Goal: Task Accomplishment & Management: Manage account settings

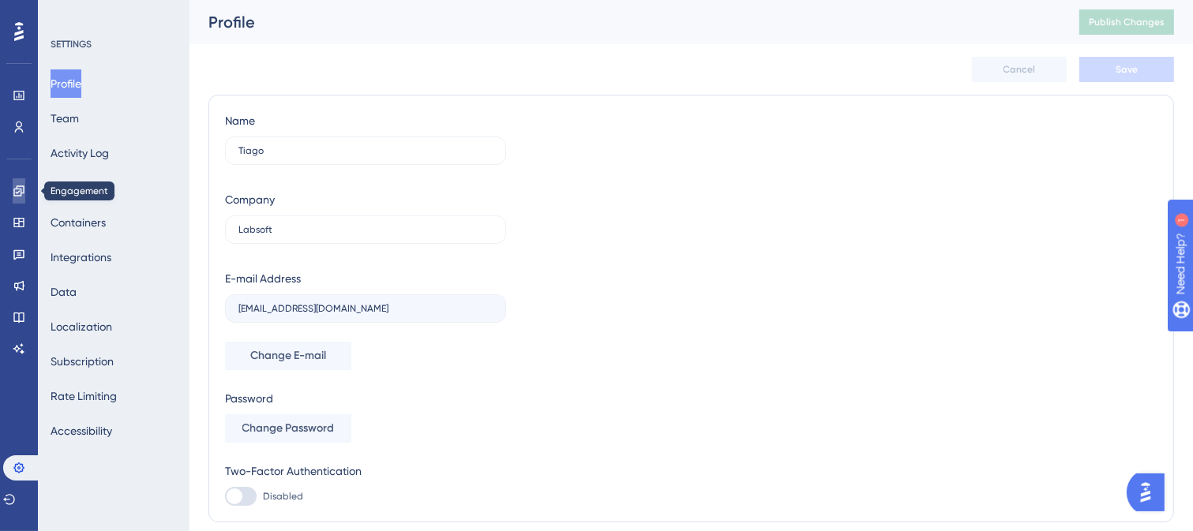
click at [20, 197] on link at bounding box center [19, 190] width 13 height 25
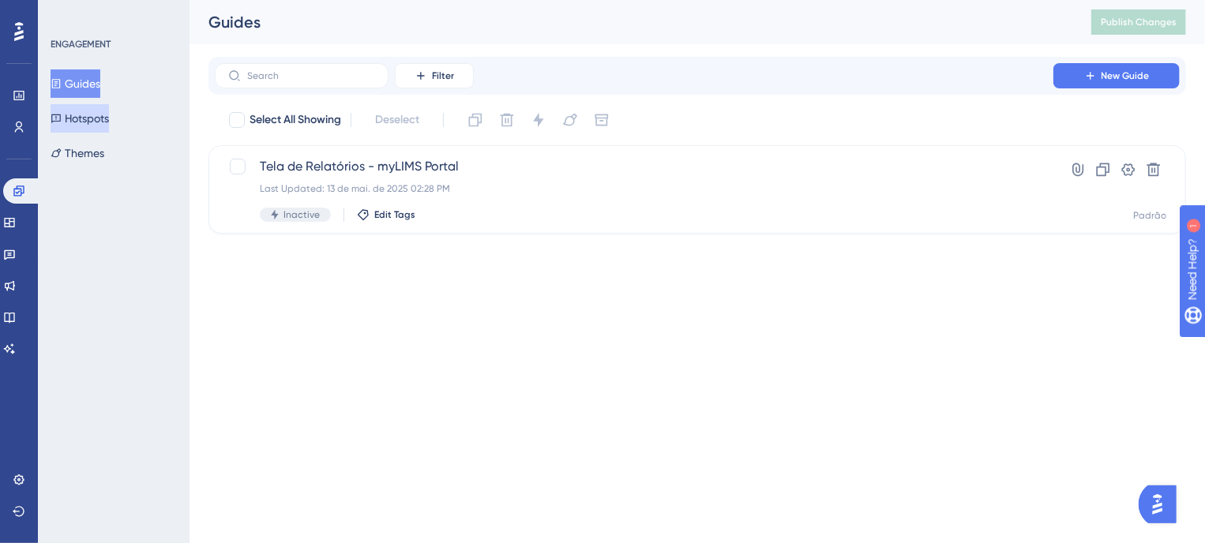
click at [68, 126] on button "Hotspots" at bounding box center [80, 118] width 58 height 28
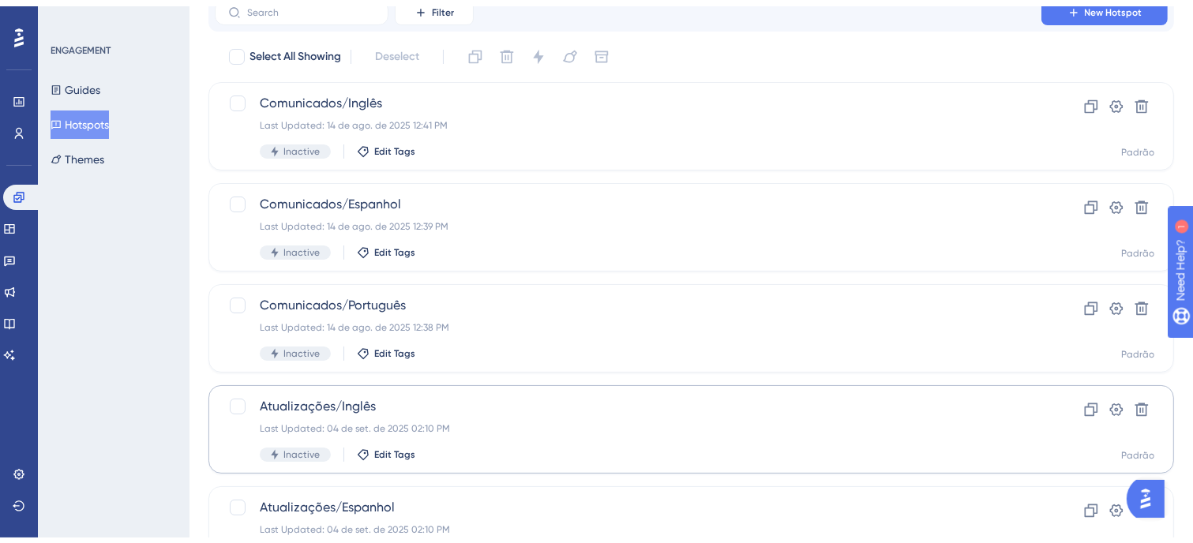
scroll to position [246, 0]
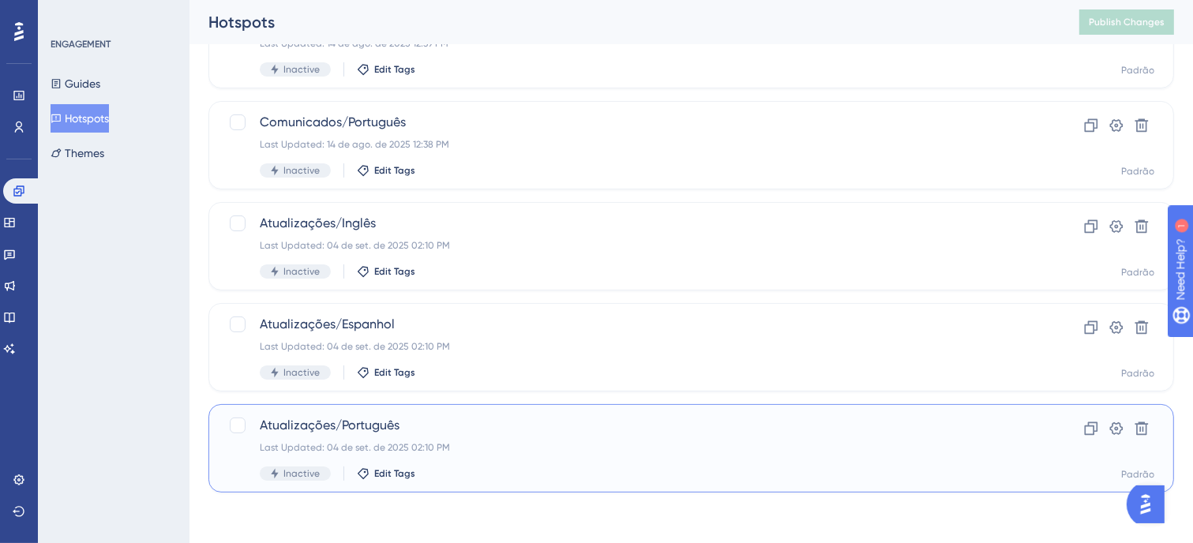
click at [452, 445] on div "Last Updated: 04 de set. de 2025 02:10 PM" at bounding box center [628, 447] width 737 height 13
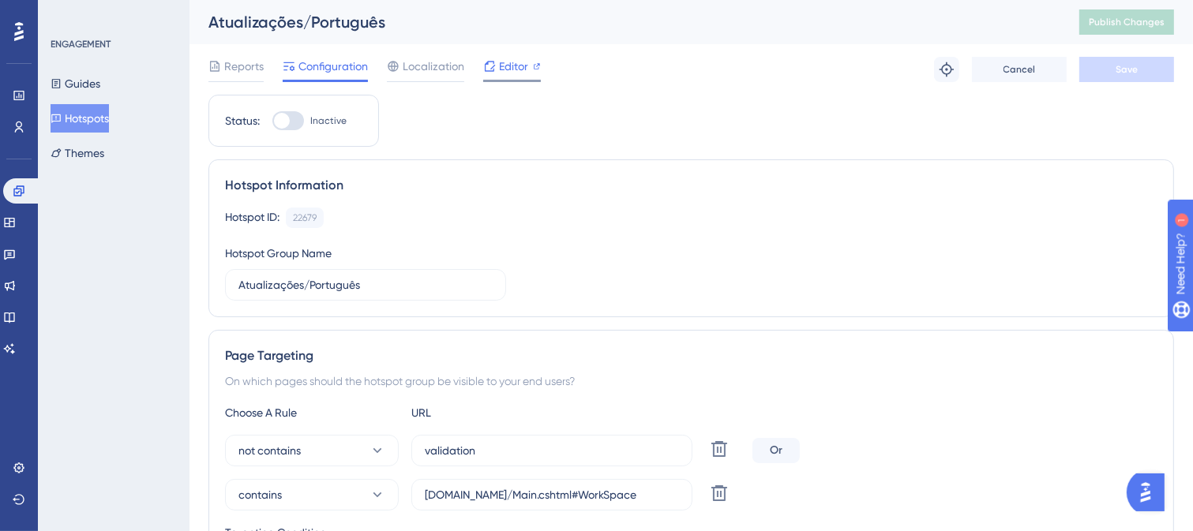
click at [501, 59] on span "Editor" at bounding box center [513, 66] width 29 height 19
click at [14, 227] on icon at bounding box center [9, 222] width 10 height 9
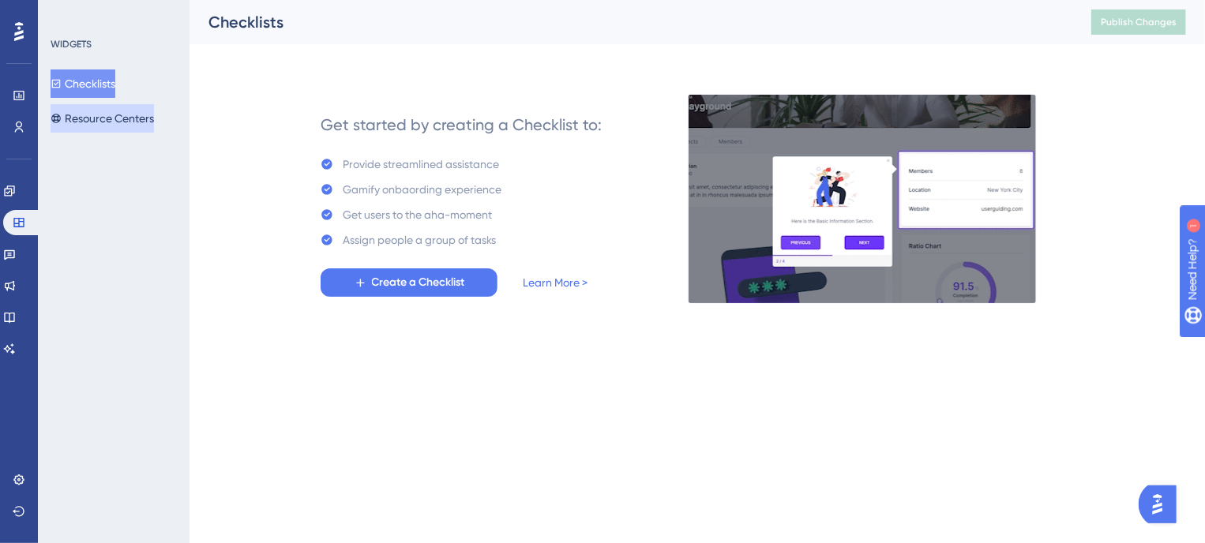
click at [76, 122] on button "Resource Centers" at bounding box center [102, 118] width 103 height 28
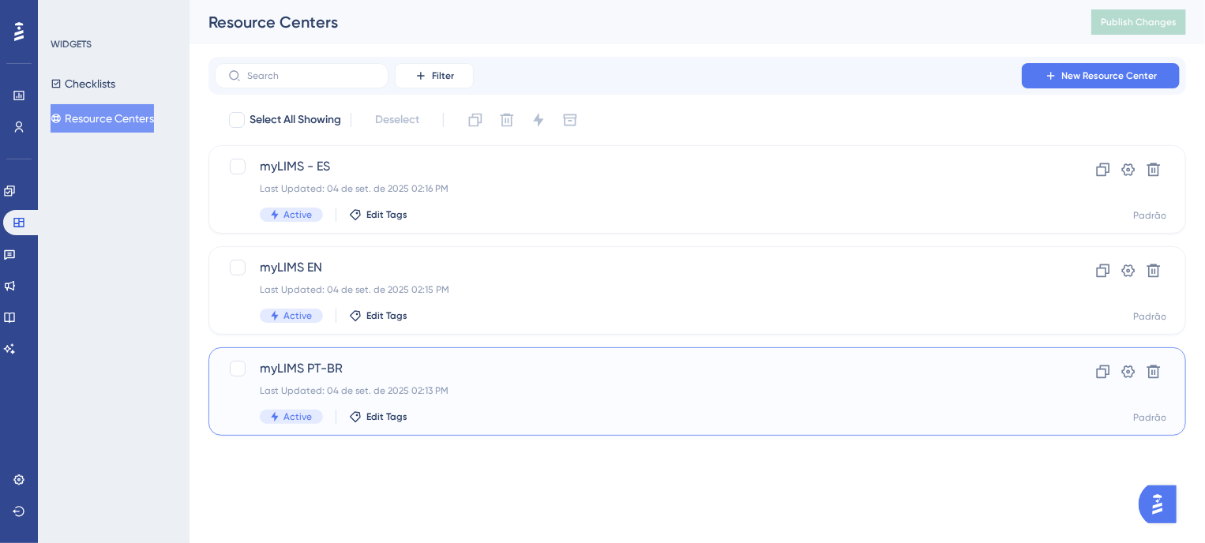
click at [393, 383] on div "myLIMS PT-BR Last Updated: 04 de set. de 2025 02:13 PM Active Edit Tags" at bounding box center [634, 391] width 749 height 65
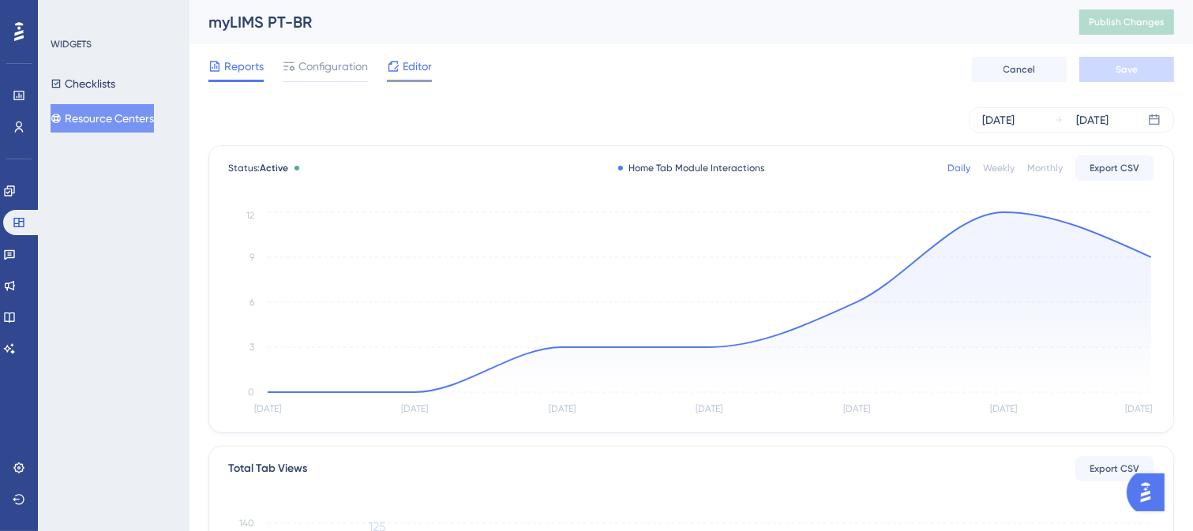
click at [407, 76] on div "Editor" at bounding box center [409, 69] width 45 height 25
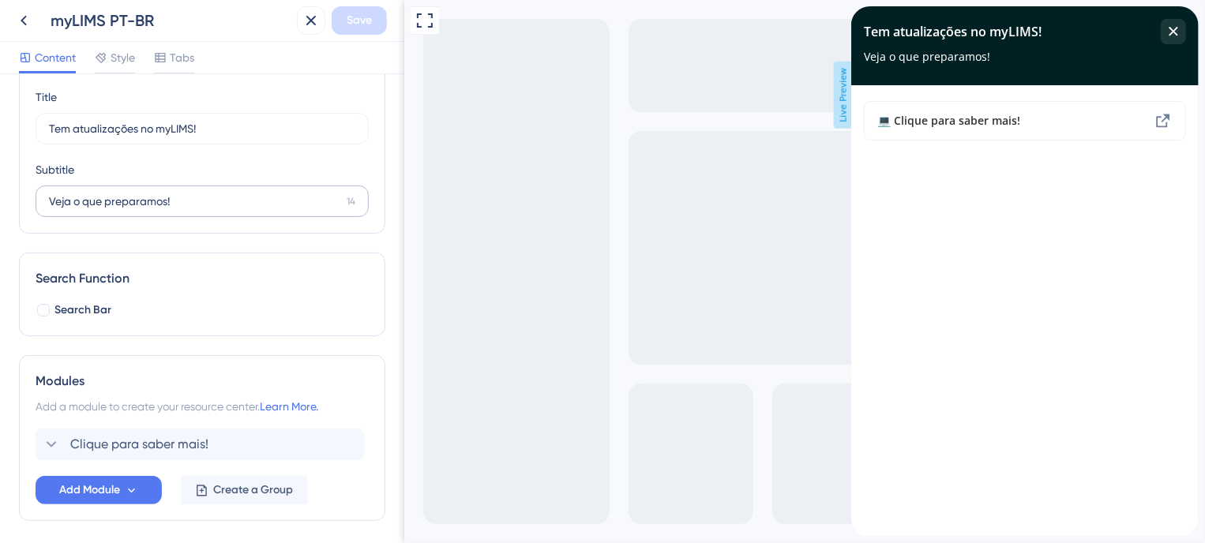
scroll to position [79, 0]
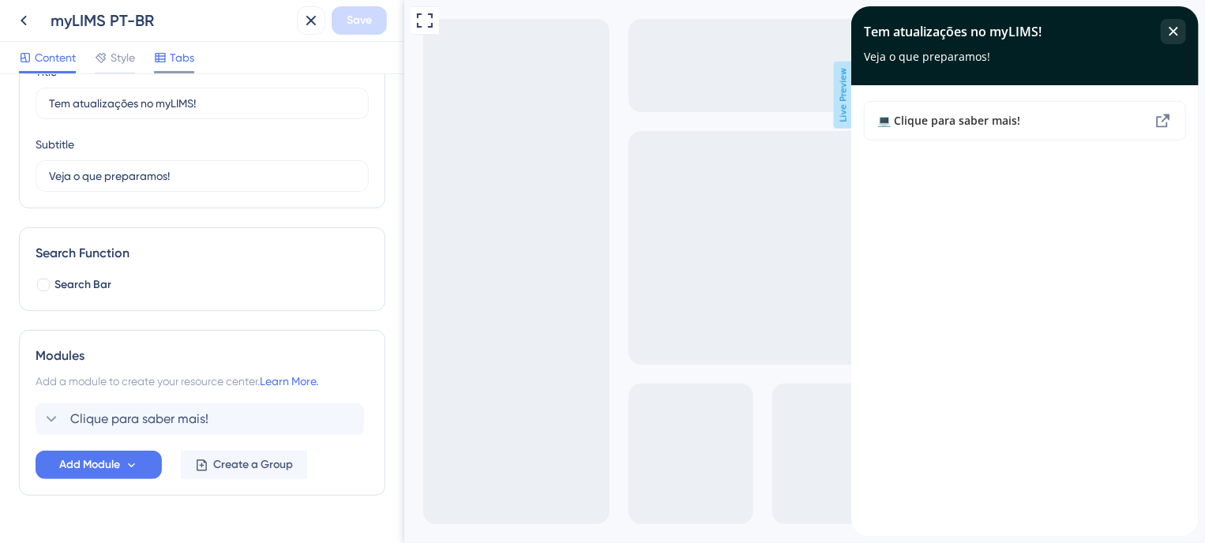
click at [180, 51] on span "Tabs" at bounding box center [182, 57] width 24 height 19
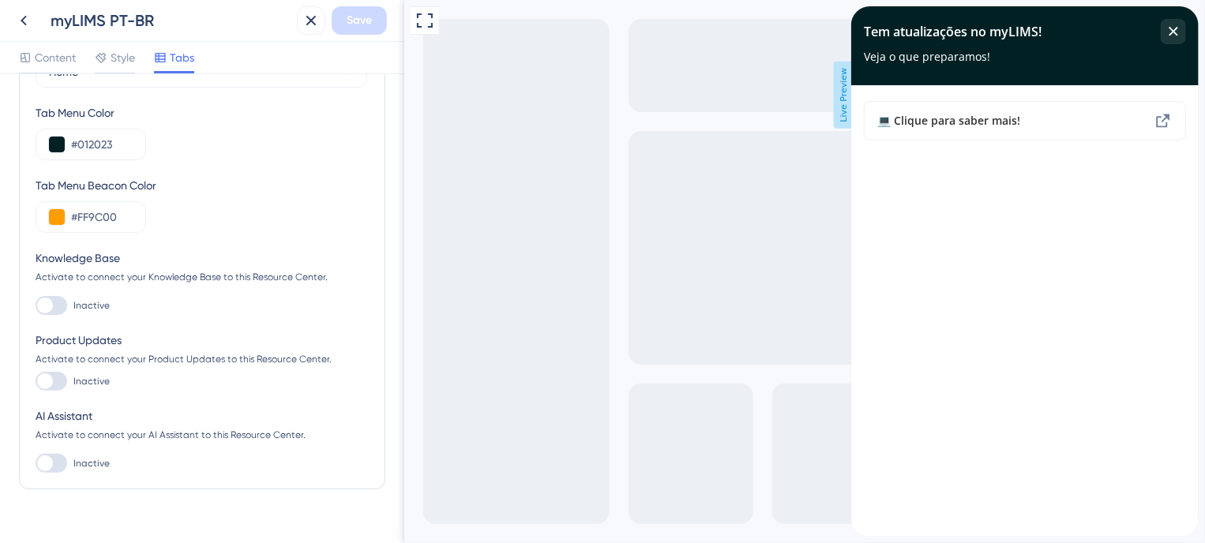
click at [51, 381] on div at bounding box center [45, 382] width 16 height 16
click at [36, 381] on input "Inactive" at bounding box center [35, 381] width 1 height 1
checkbox input "true"
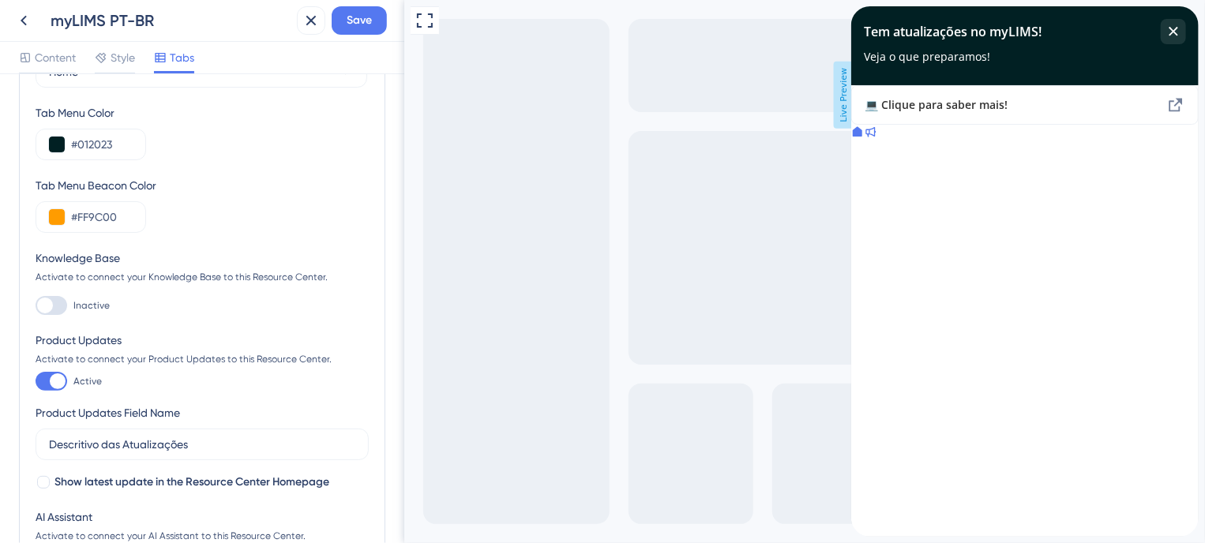
click at [876, 138] on icon at bounding box center [869, 132] width 13 height 13
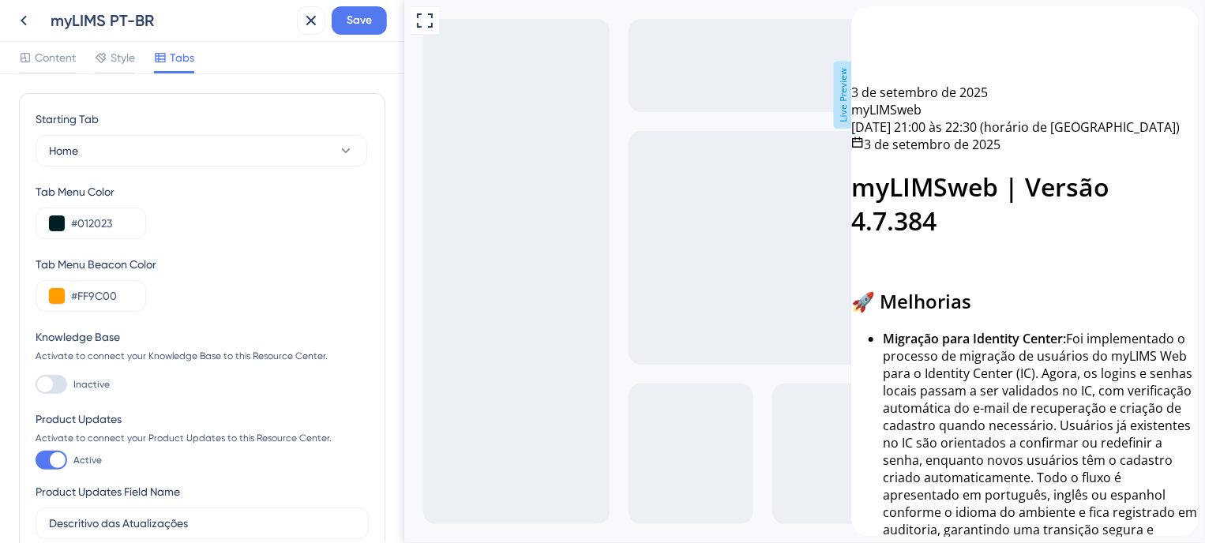
scroll to position [158, 0]
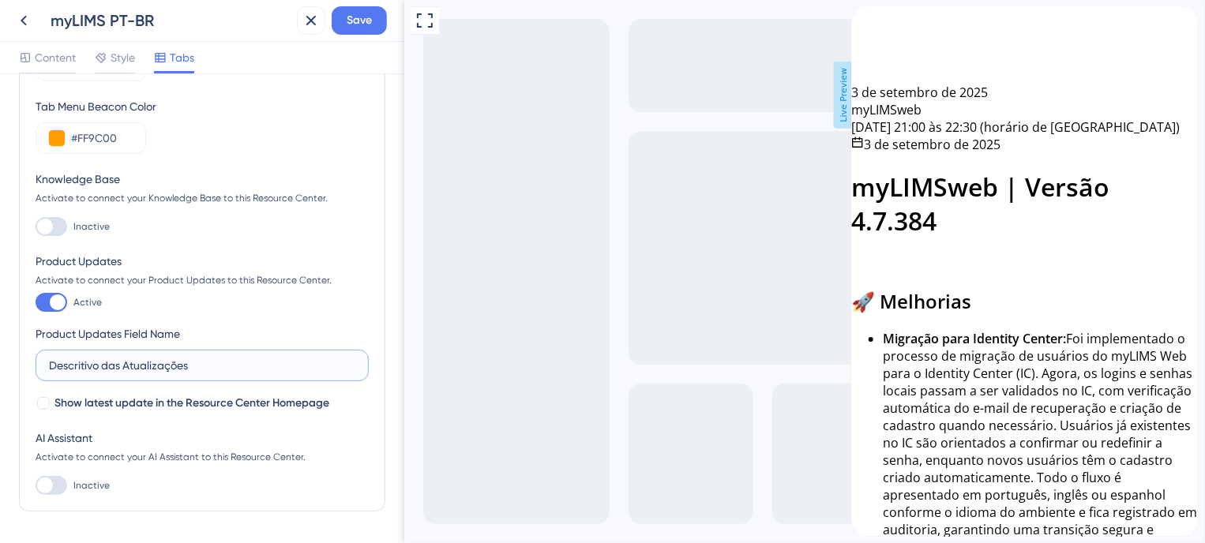
drag, startPoint x: 124, startPoint y: 360, endPoint x: 46, endPoint y: 365, distance: 78.3
click at [46, 365] on label "Descritivo das Atualizações" at bounding box center [202, 366] width 333 height 32
click at [145, 360] on input "Atualizações" at bounding box center [202, 365] width 306 height 17
type input "Atualizações - myLIMS"
click at [275, 332] on div "Product Updates Field Name Atualizações - myLIMS" at bounding box center [202, 353] width 333 height 57
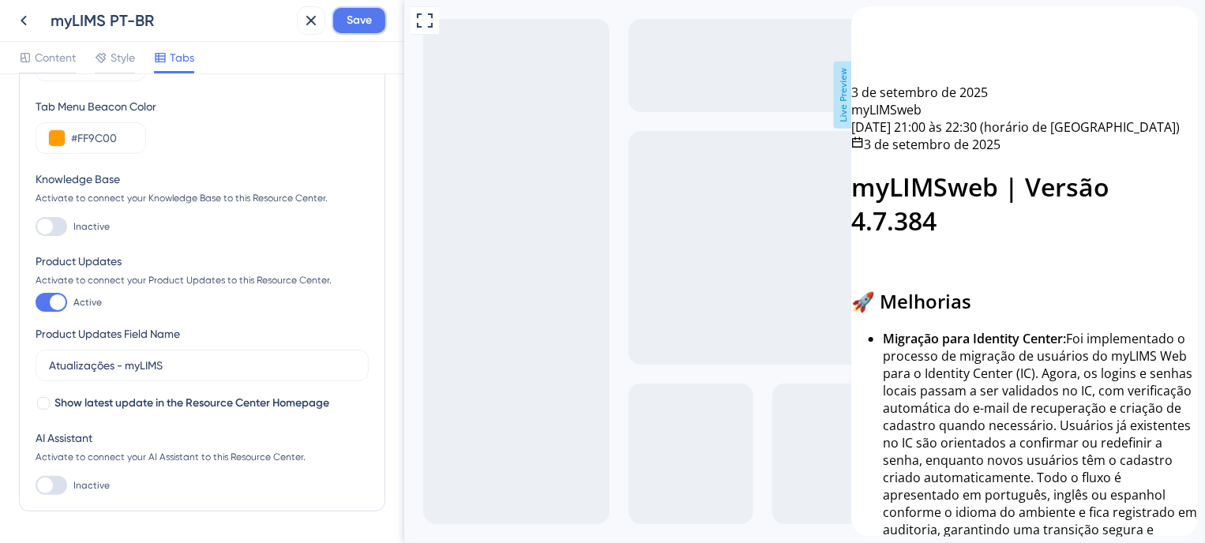
click at [338, 18] on button "Save" at bounding box center [359, 20] width 55 height 28
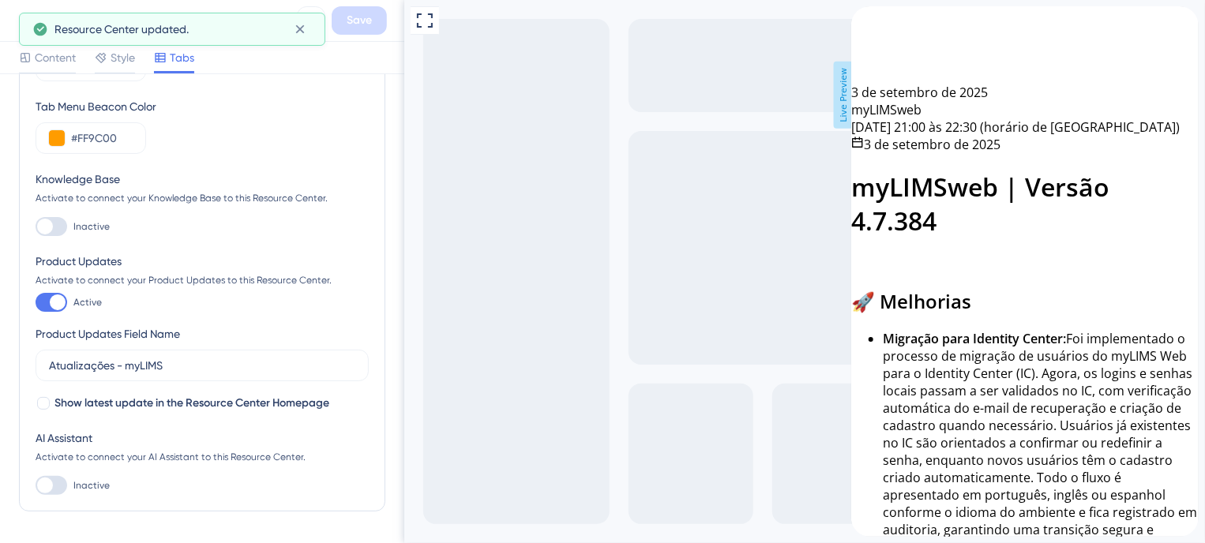
click at [285, 164] on div "Starting Tab Home Tab Menu Color #012023 Tab Menu Beacon Color #FF9C00 Knowledg…" at bounding box center [202, 223] width 333 height 543
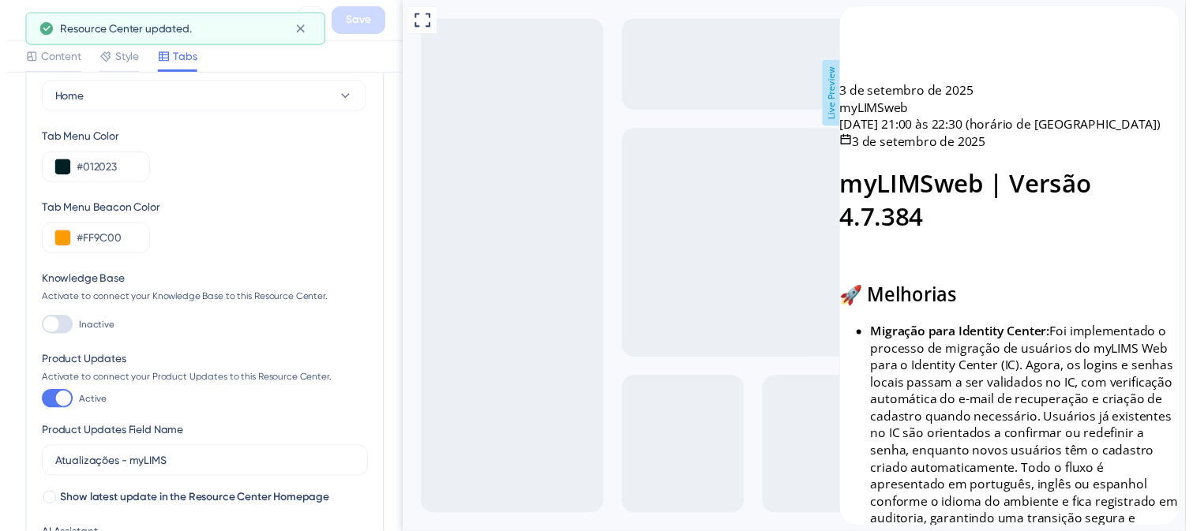
scroll to position [0, 0]
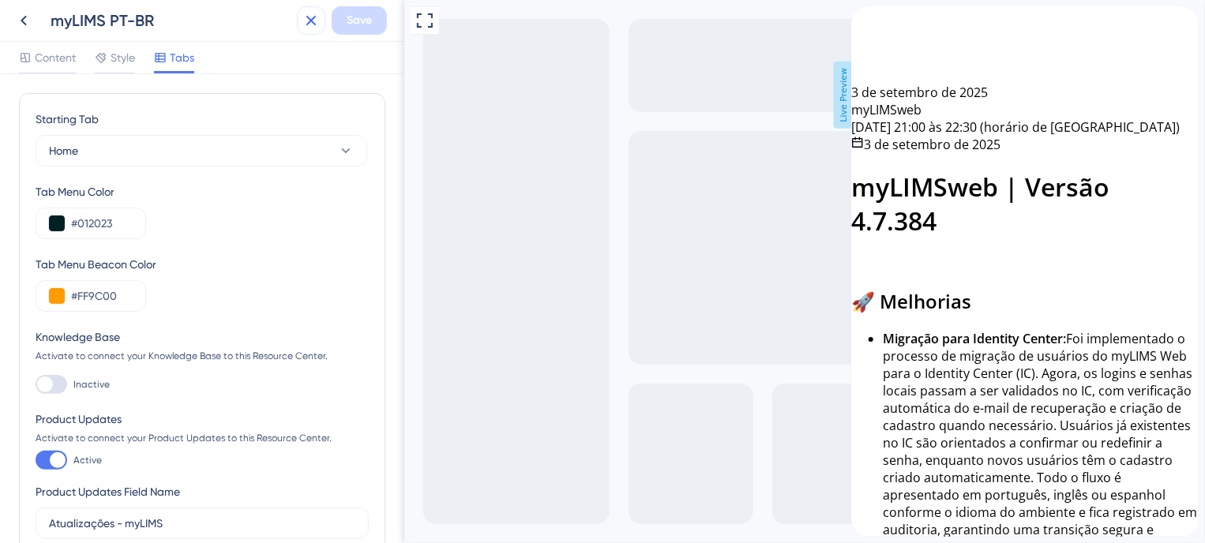
click at [309, 14] on icon at bounding box center [311, 20] width 19 height 19
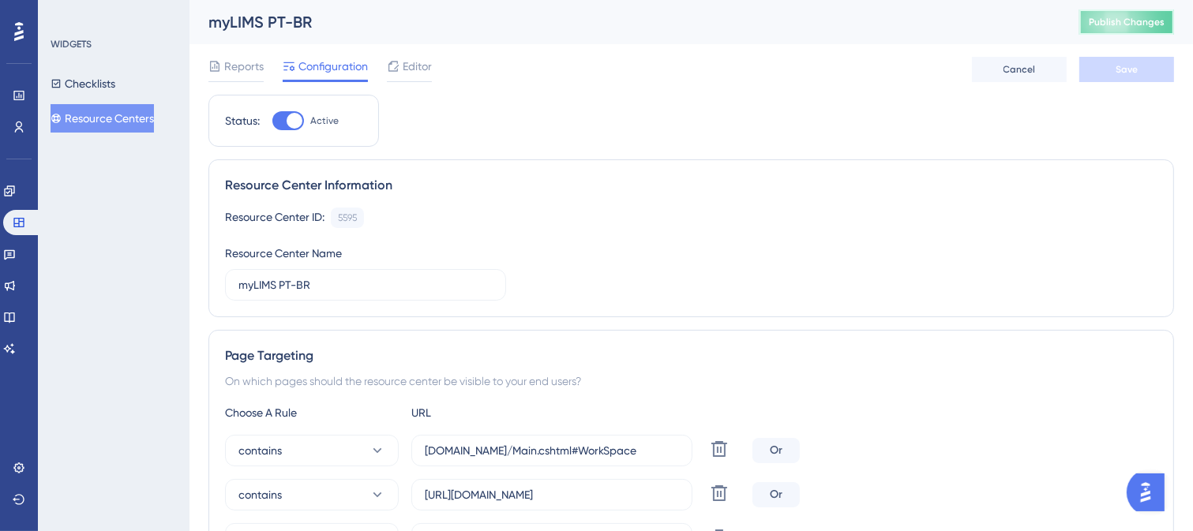
click at [1145, 9] on button "Publish Changes" at bounding box center [1127, 21] width 95 height 25
click at [16, 287] on icon at bounding box center [9, 286] width 13 height 13
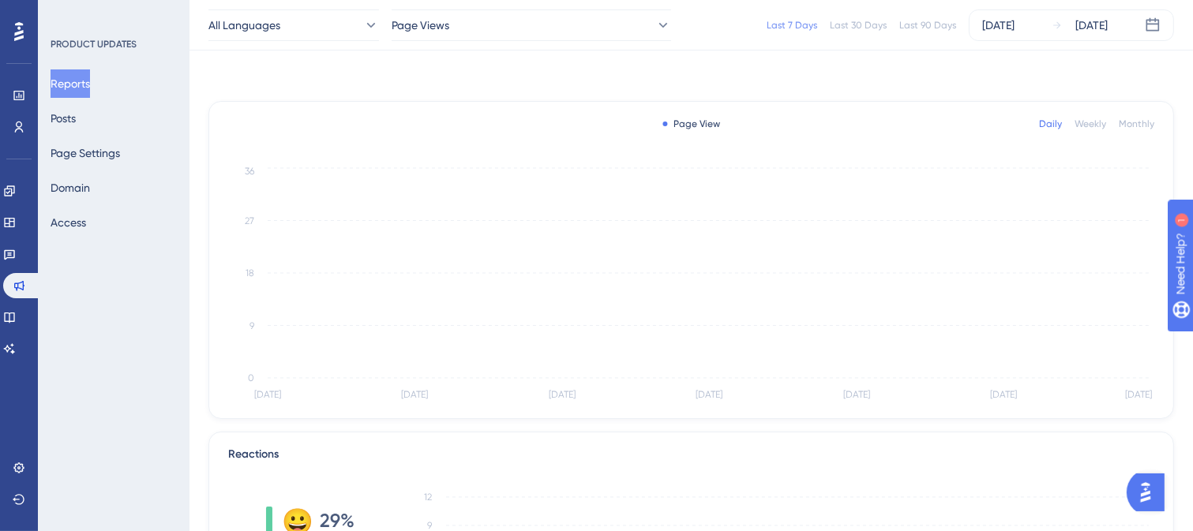
scroll to position [553, 0]
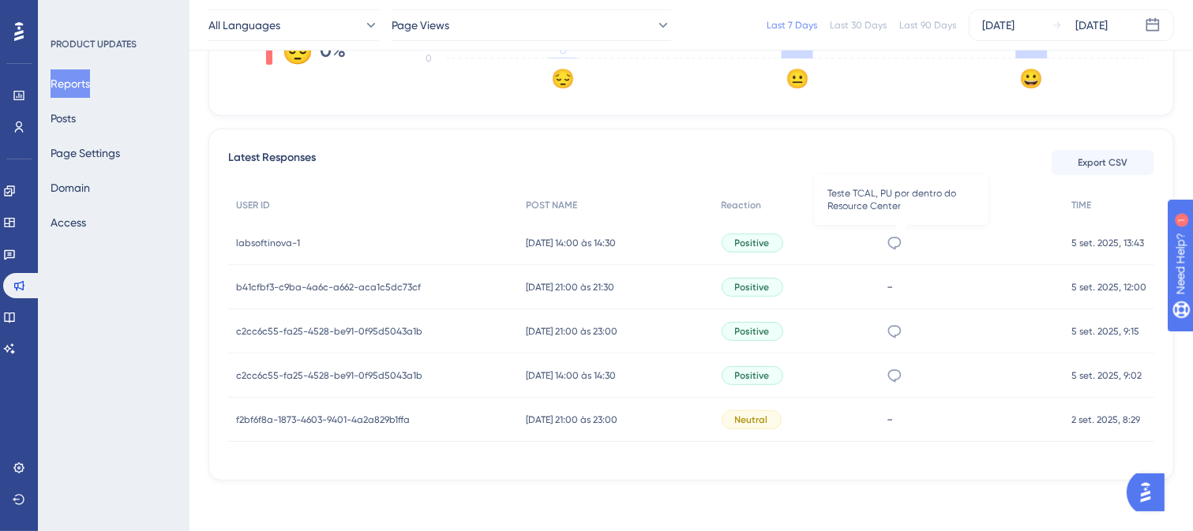
click at [903, 246] on icon at bounding box center [895, 243] width 16 height 16
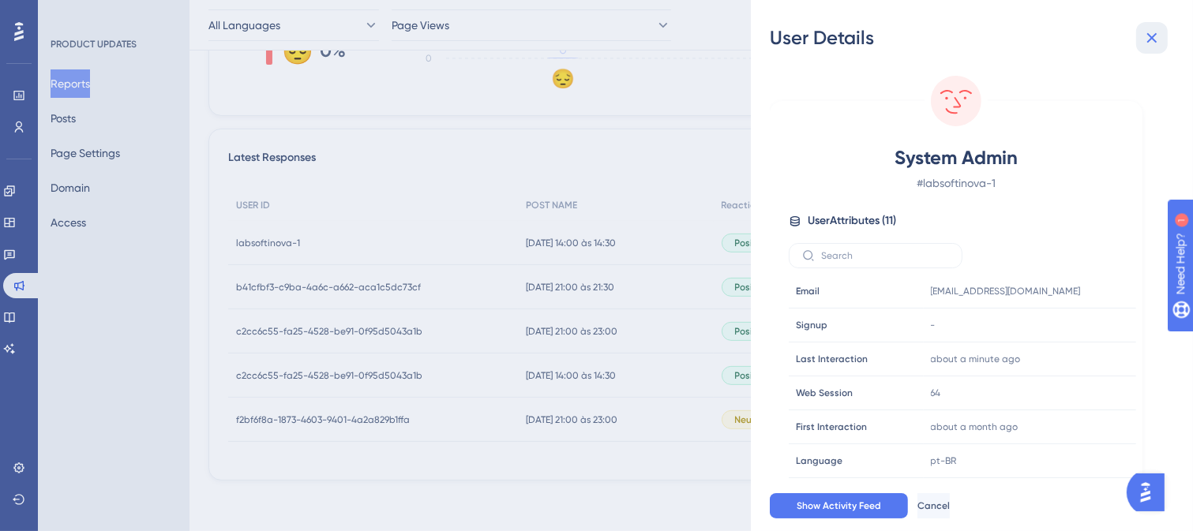
click at [1155, 32] on icon at bounding box center [1152, 37] width 19 height 19
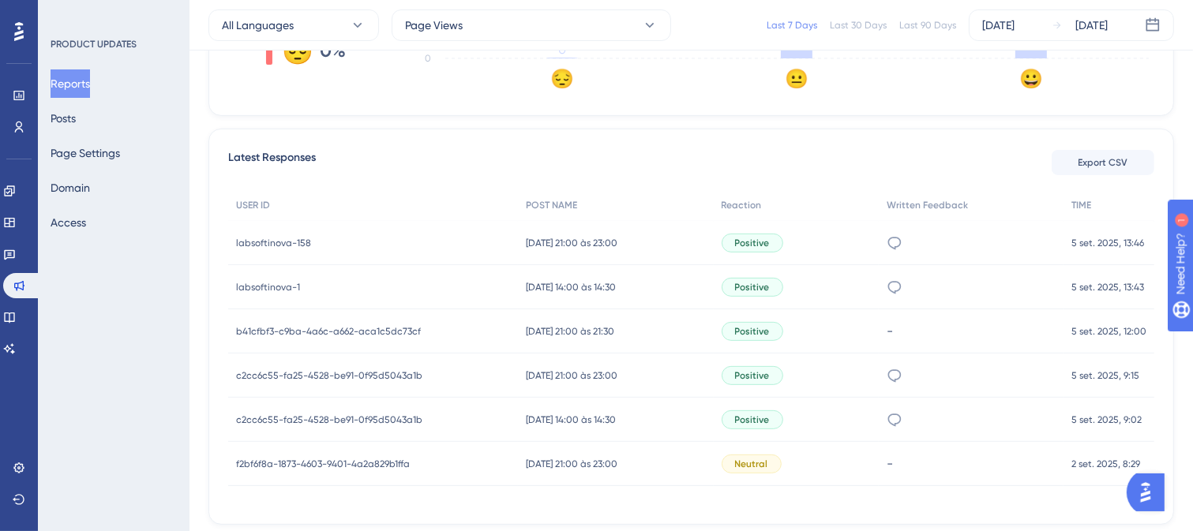
click at [292, 243] on span "labsoftinova-158" at bounding box center [273, 243] width 75 height 13
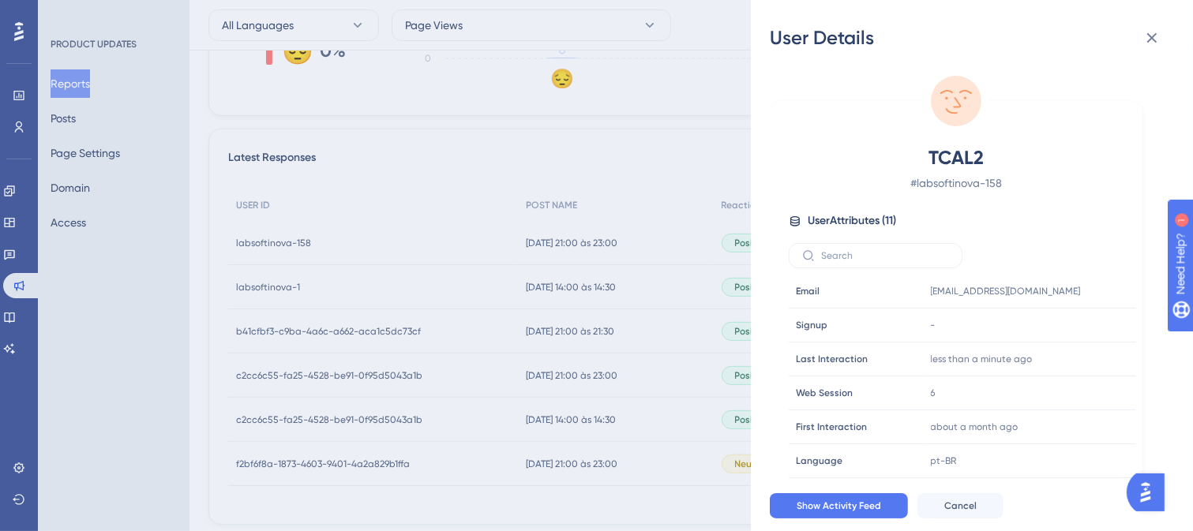
click at [292, 243] on div "User Details TCAL2 # labsoftinova-158 User Attributes ( 11 ) Email Email tiago.…" at bounding box center [596, 265] width 1193 height 531
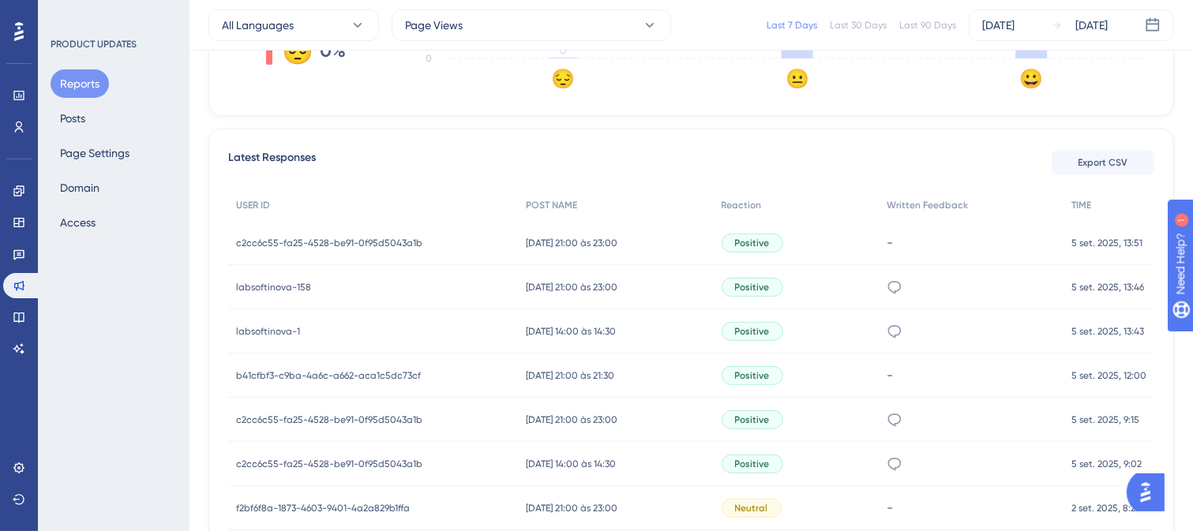
click at [390, 241] on span "c2cc6c55-fa25-4528-be91-0f95d5043a1b" at bounding box center [329, 243] width 186 height 13
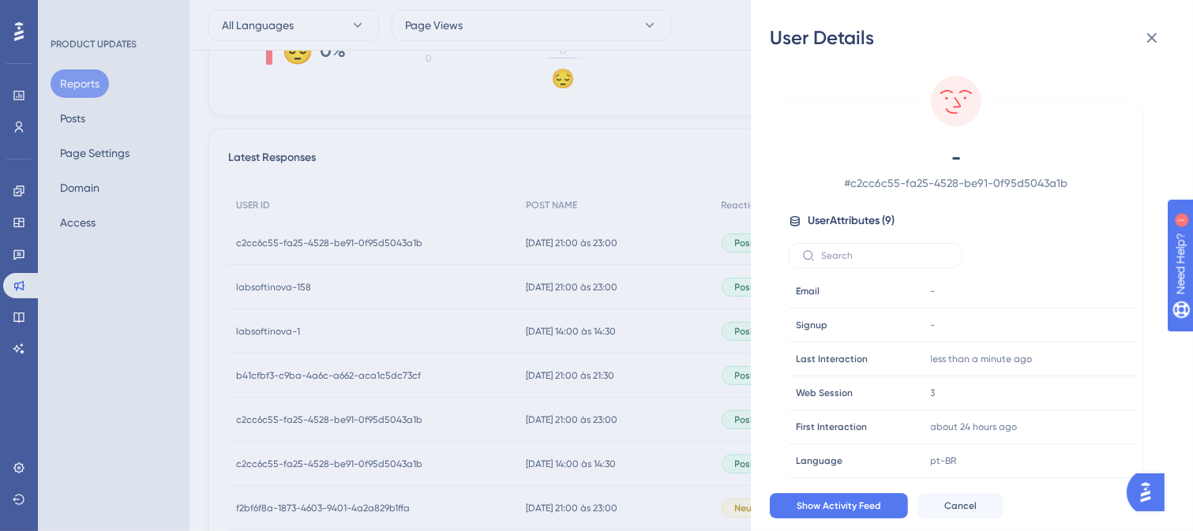
click at [390, 241] on div "User Details - # c2cc6c55-fa25-4528-be91-0f95d5043a1b User Attributes ( 9 ) Ema…" at bounding box center [596, 265] width 1193 height 531
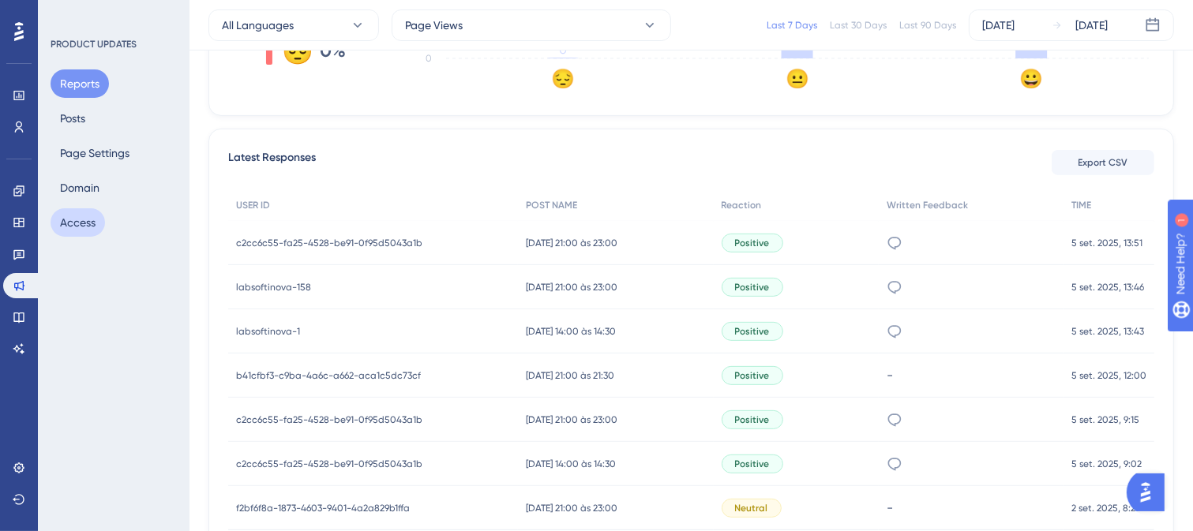
click at [79, 224] on button "Access" at bounding box center [78, 222] width 54 height 28
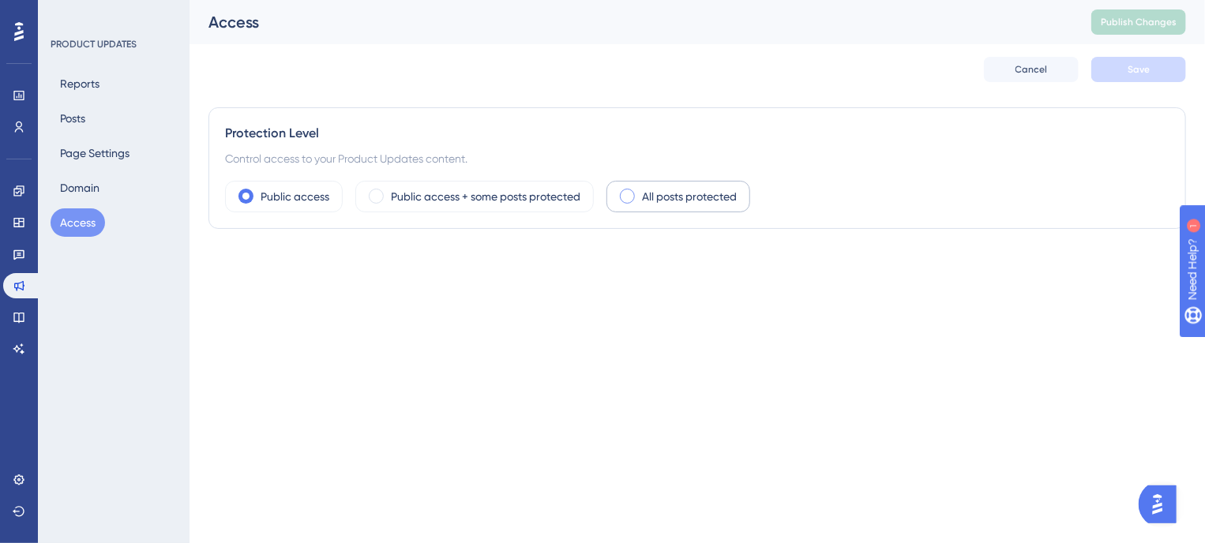
click at [644, 197] on label "All posts protected" at bounding box center [689, 196] width 95 height 19
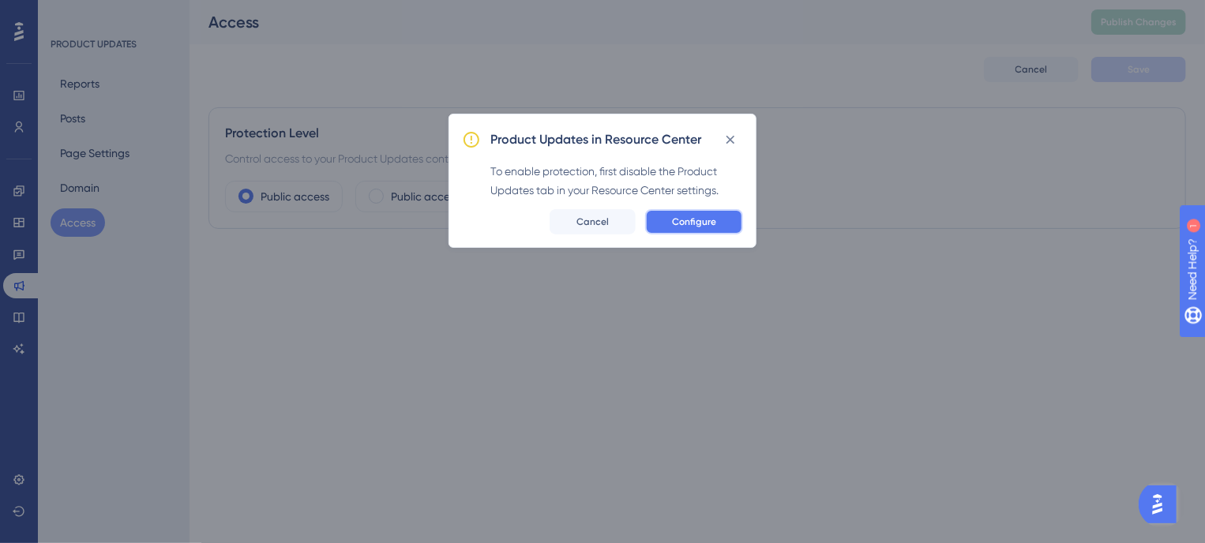
click at [670, 224] on button "Configure" at bounding box center [694, 221] width 98 height 25
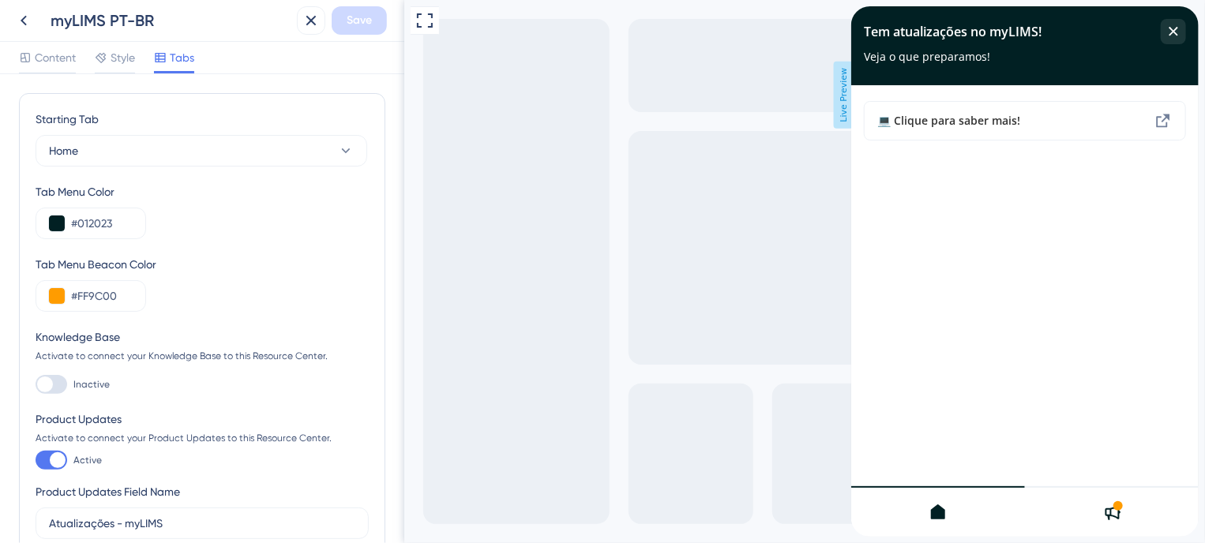
click at [1106, 508] on icon at bounding box center [1113, 512] width 16 height 15
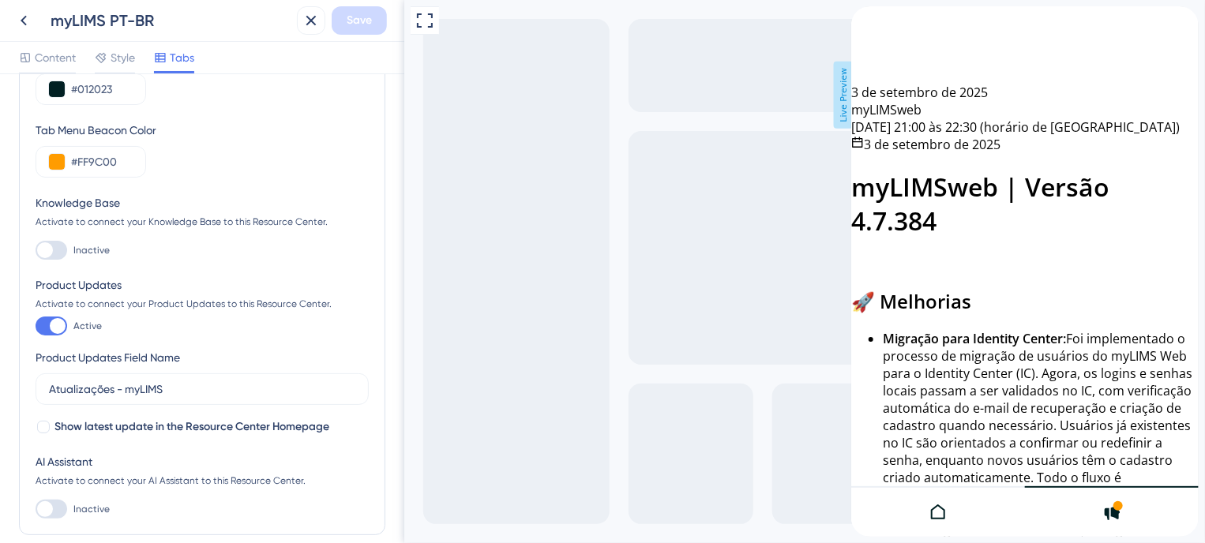
scroll to position [158, 0]
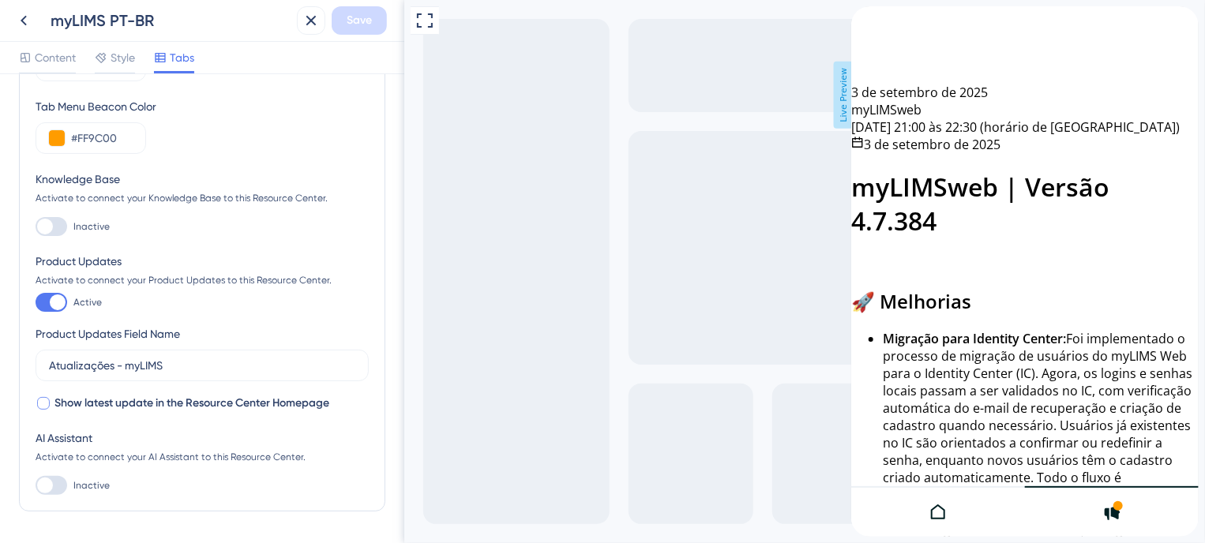
click at [41, 404] on div at bounding box center [43, 403] width 13 height 13
checkbox input "true"
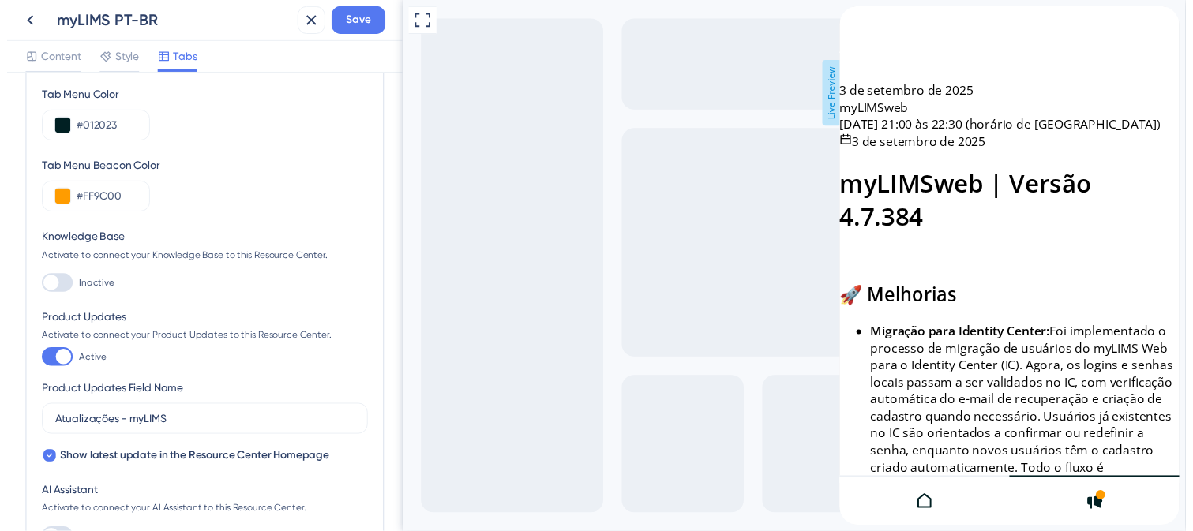
scroll to position [0, 0]
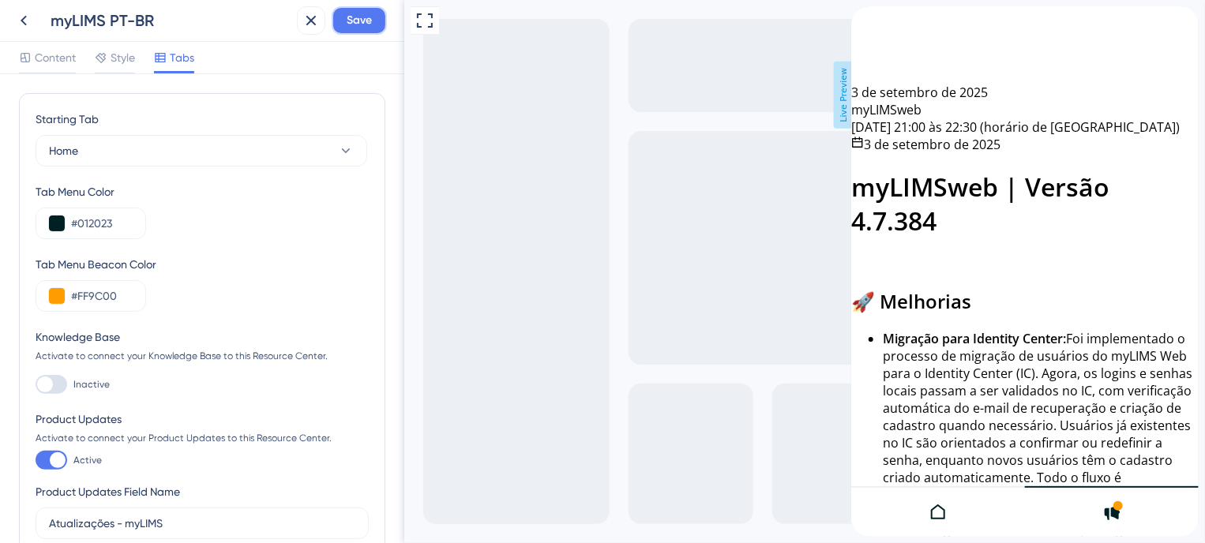
click at [349, 25] on span "Save" at bounding box center [359, 20] width 25 height 19
click at [28, 13] on icon at bounding box center [23, 20] width 19 height 19
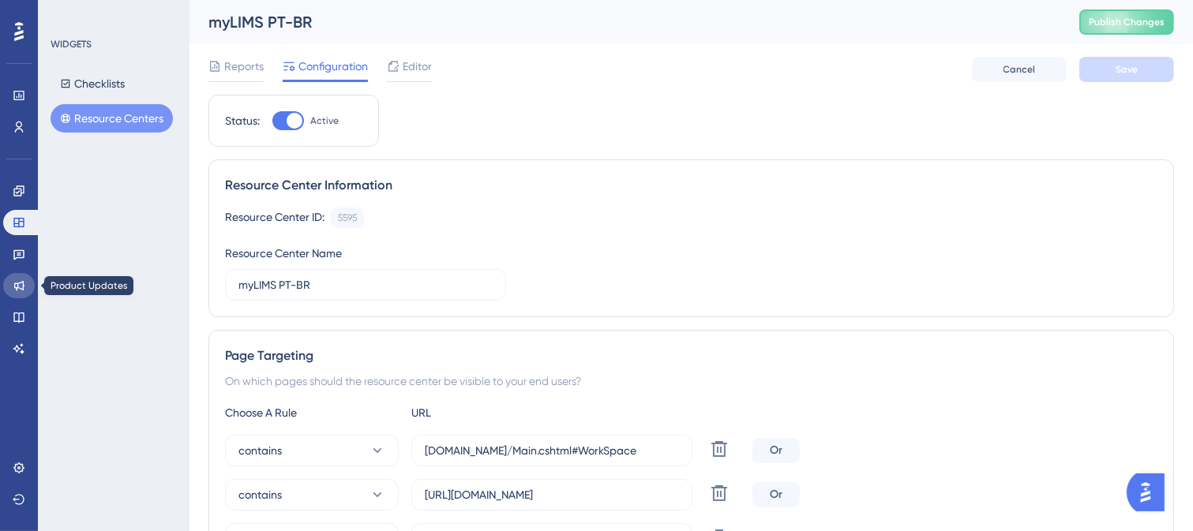
click at [24, 283] on icon at bounding box center [19, 286] width 13 height 13
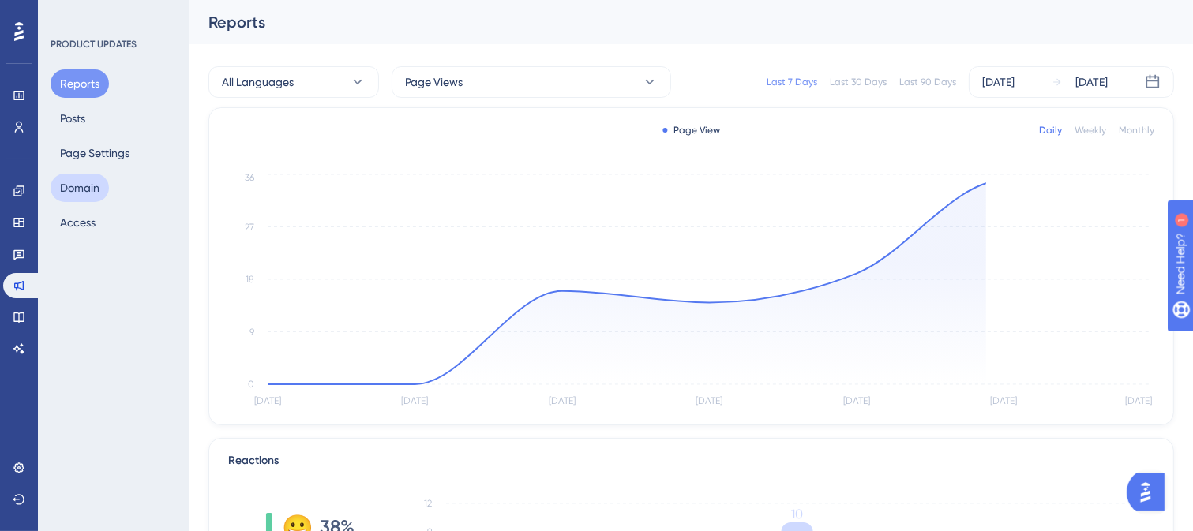
click at [81, 192] on button "Domain" at bounding box center [80, 188] width 58 height 28
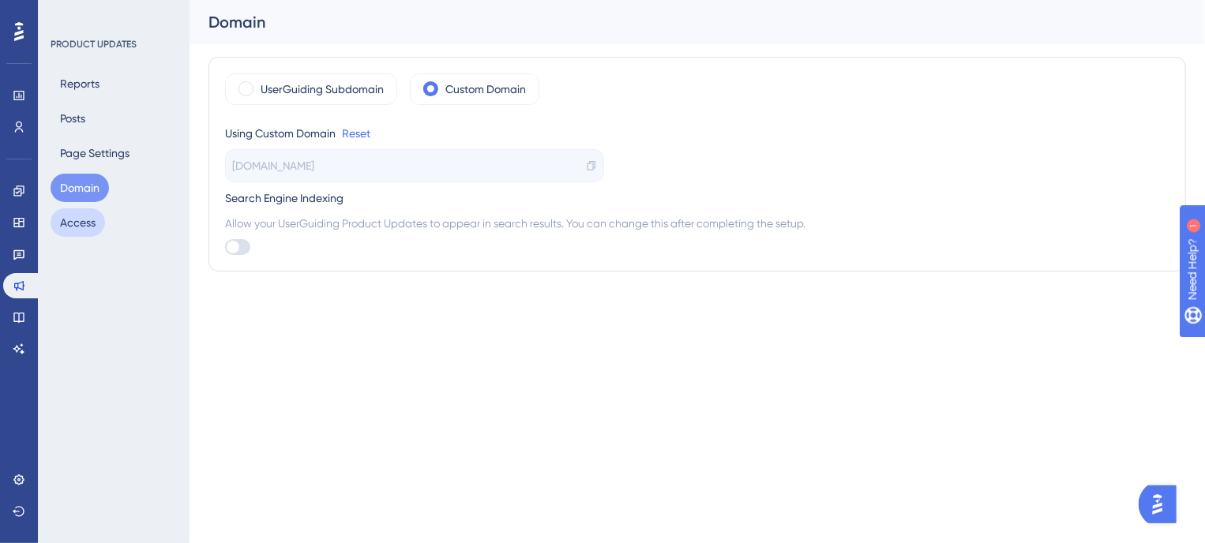
click at [79, 222] on button "Access" at bounding box center [78, 222] width 54 height 28
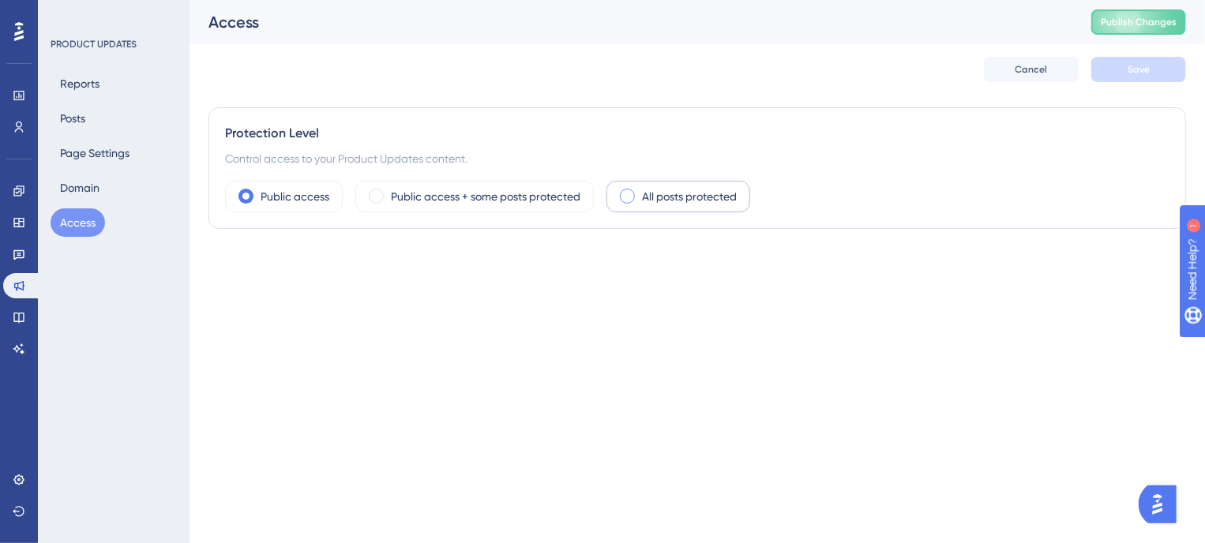
click at [630, 198] on span at bounding box center [627, 196] width 15 height 15
click at [640, 191] on input "radio" at bounding box center [640, 191] width 0 height 0
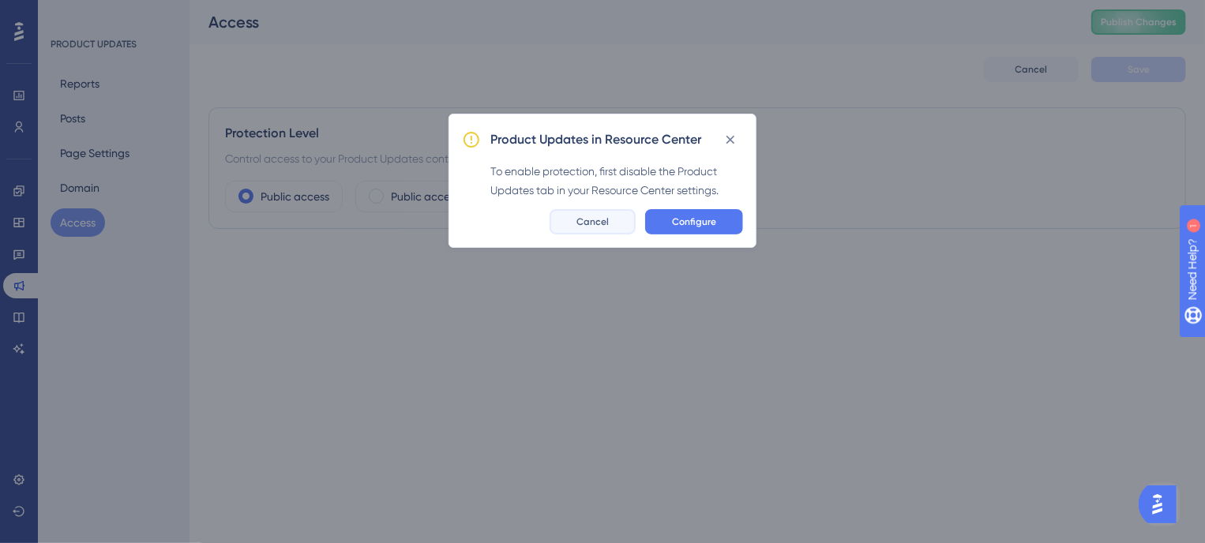
click at [597, 214] on button "Cancel" at bounding box center [593, 221] width 86 height 25
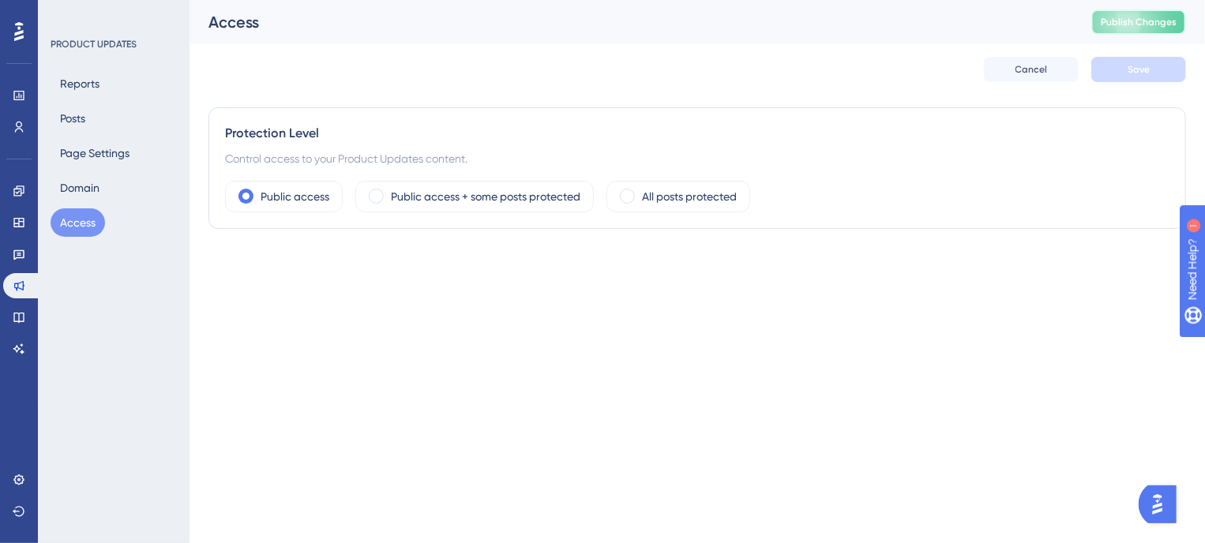
click at [1151, 34] on button "Publish Changes" at bounding box center [1138, 21] width 95 height 25
click at [648, 201] on label "All posts protected" at bounding box center [689, 196] width 95 height 19
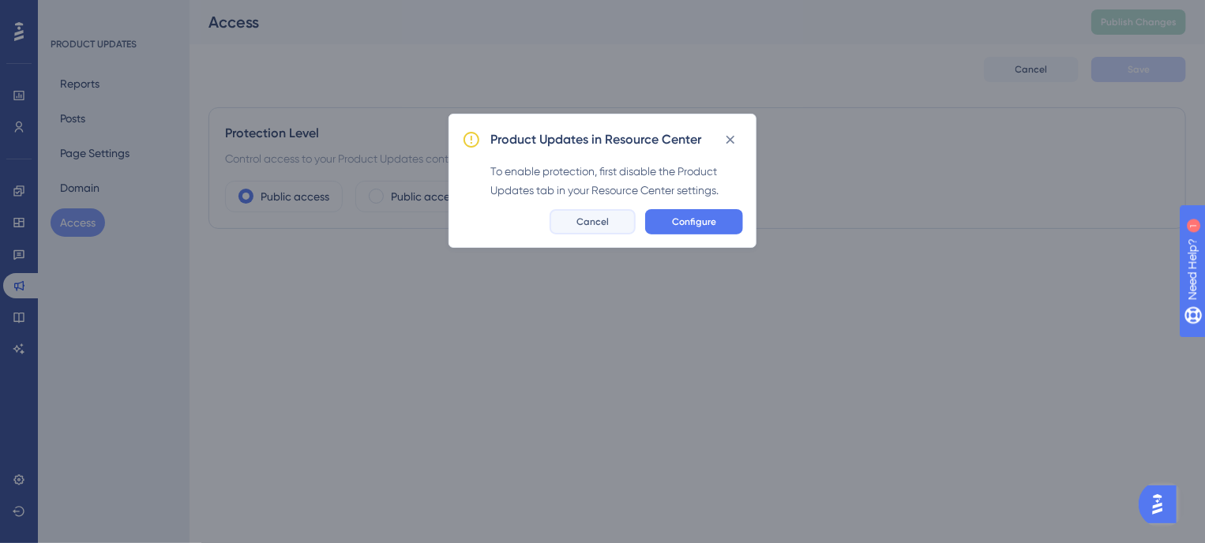
click at [591, 224] on span "Cancel" at bounding box center [592, 222] width 32 height 13
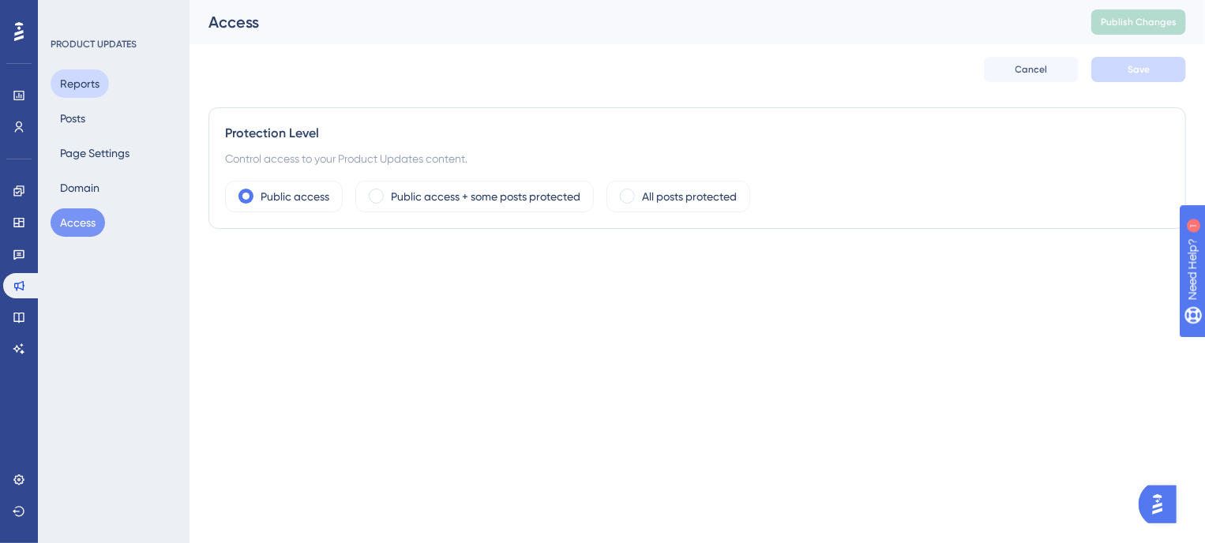
click at [76, 89] on button "Reports" at bounding box center [80, 83] width 58 height 28
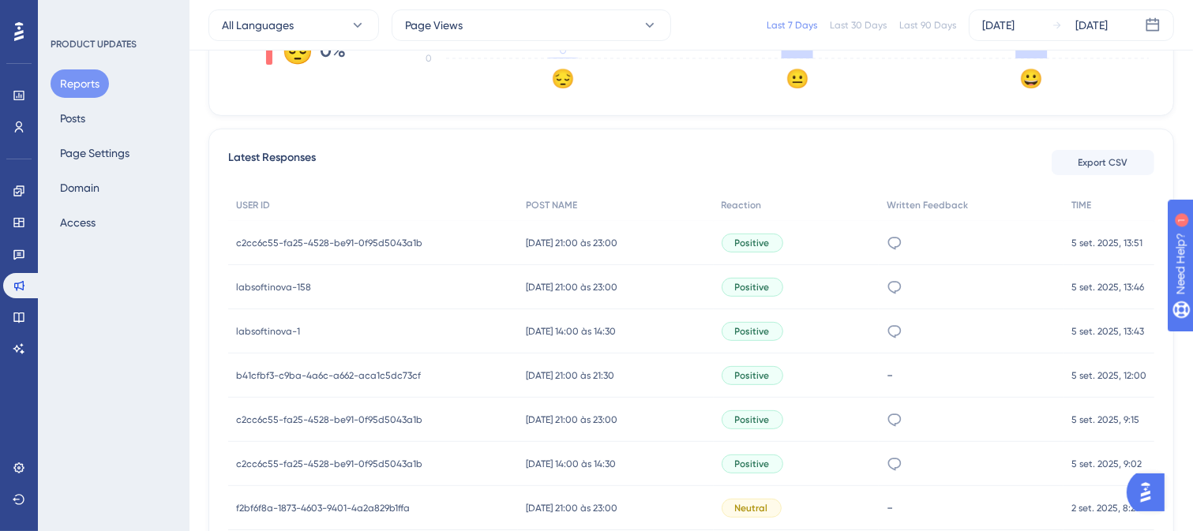
scroll to position [632, 0]
